Goal: Transaction & Acquisition: Purchase product/service

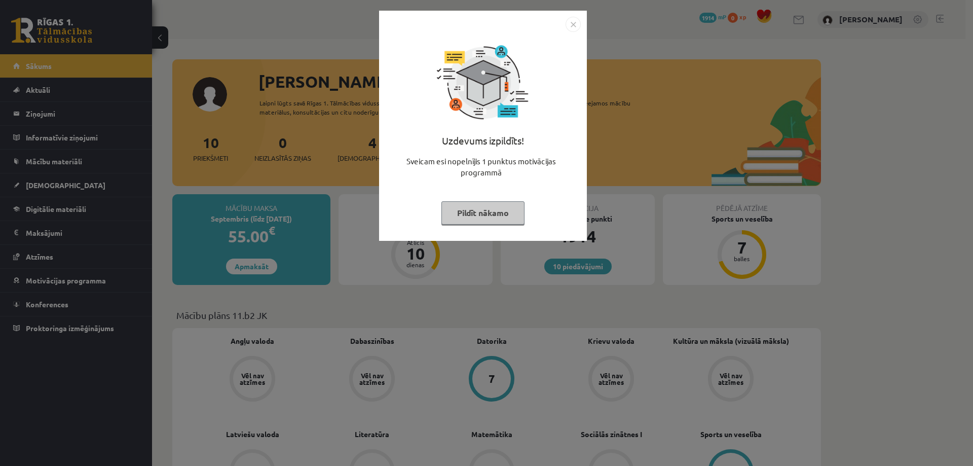
click at [479, 215] on button "Pildīt nākamo" at bounding box center [482, 212] width 83 height 23
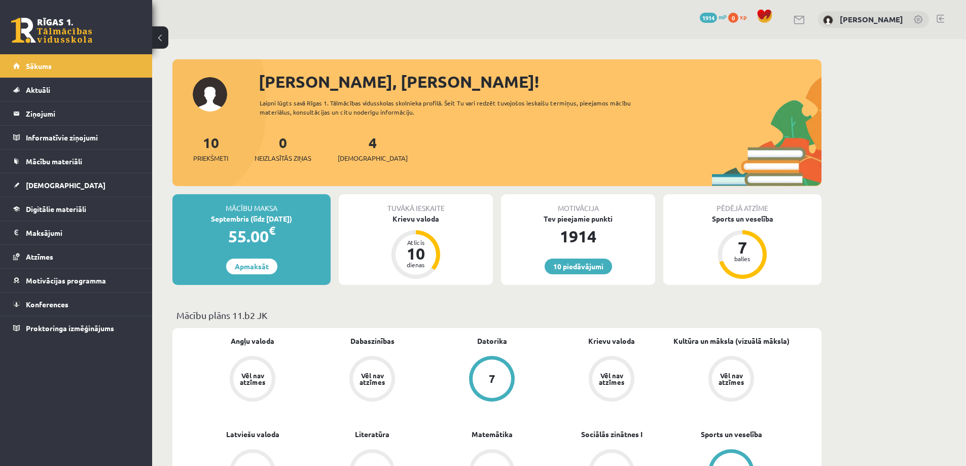
scroll to position [51, 0]
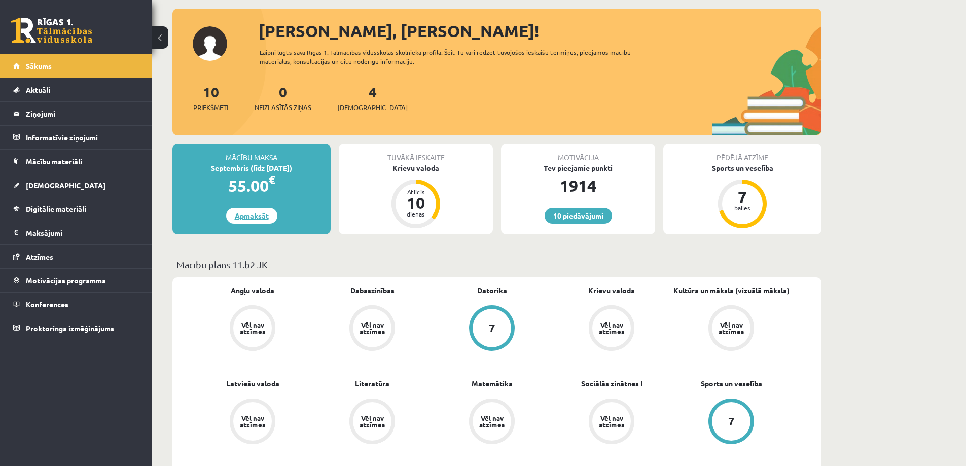
click at [257, 218] on link "Apmaksāt" at bounding box center [251, 216] width 51 height 16
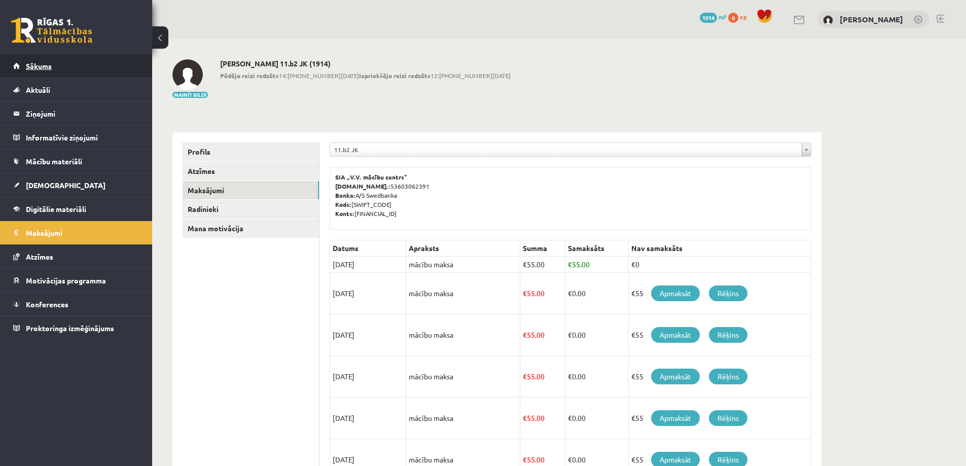
click at [50, 63] on span "Sākums" at bounding box center [39, 65] width 26 height 9
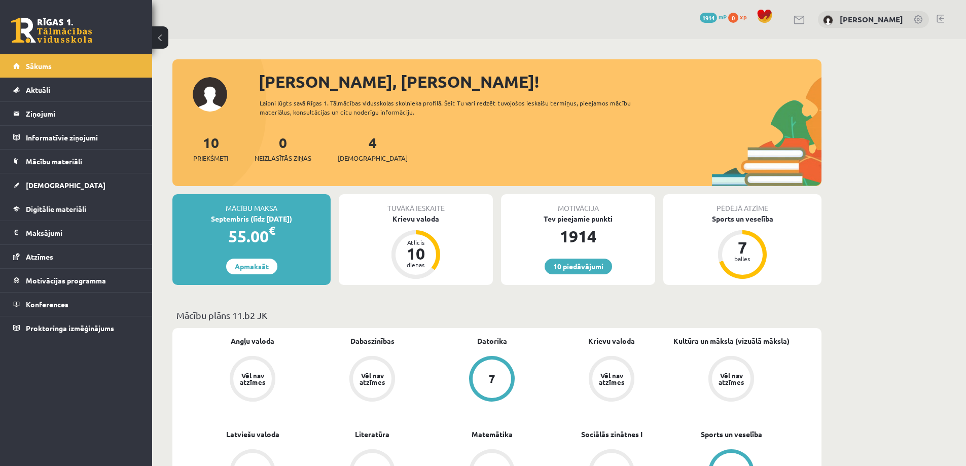
click at [413, 206] on div "Tuvākā ieskaite" at bounding box center [416, 203] width 154 height 19
click at [40, 96] on link "Aktuāli" at bounding box center [76, 89] width 126 height 23
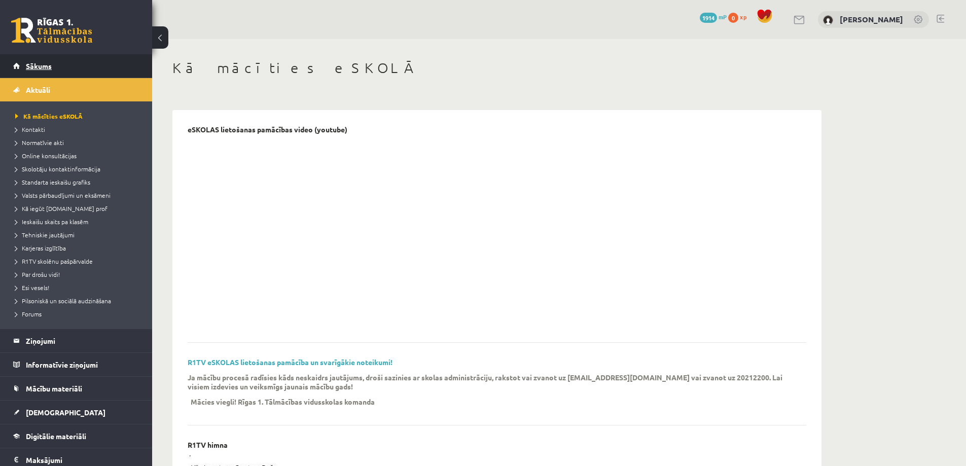
click at [32, 65] on span "Sākums" at bounding box center [39, 65] width 26 height 9
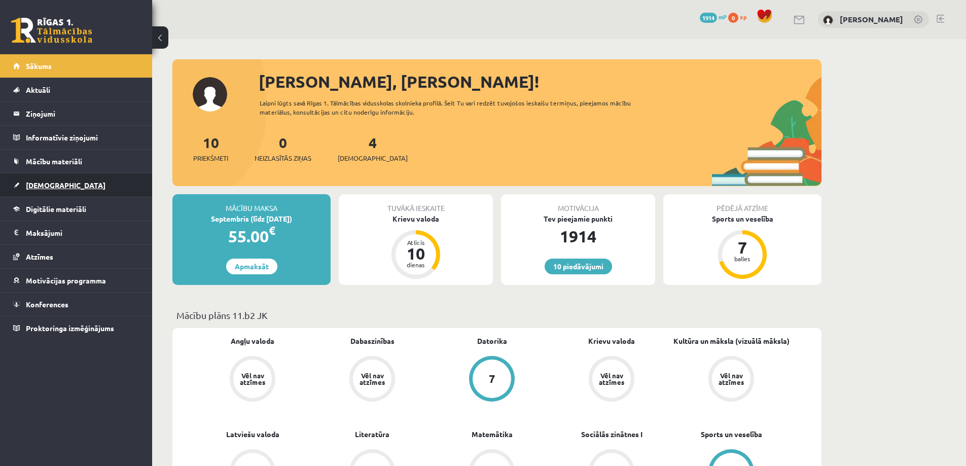
click at [63, 179] on link "[DEMOGRAPHIC_DATA]" at bounding box center [76, 184] width 126 height 23
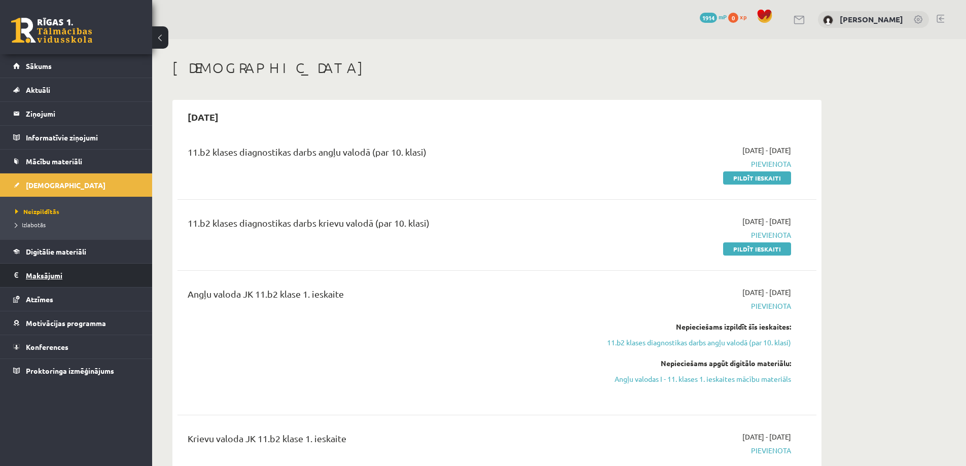
click at [54, 273] on legend "Maksājumi 0" at bounding box center [83, 275] width 114 height 23
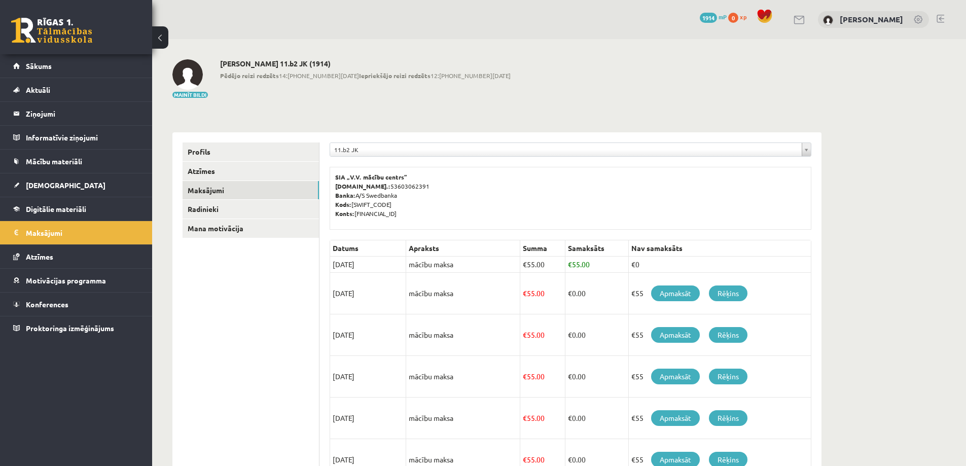
click at [643, 78] on div "Mainīt bildi Adrians Leščinskis 11.b2 JK (1914) Pēdējo reizi redzēts 14:23 06.0…" at bounding box center [496, 79] width 649 height 40
